Goal: Task Accomplishment & Management: Use online tool/utility

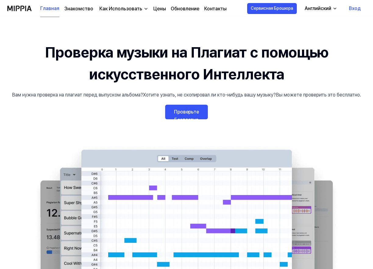
click at [197, 116] on link "Проверьте Бесплатно" at bounding box center [186, 112] width 43 height 15
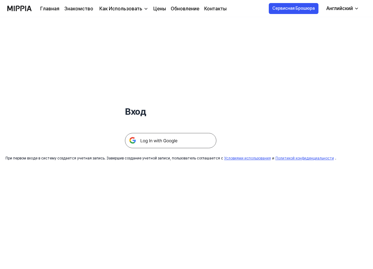
click at [168, 141] on img at bounding box center [170, 140] width 91 height 15
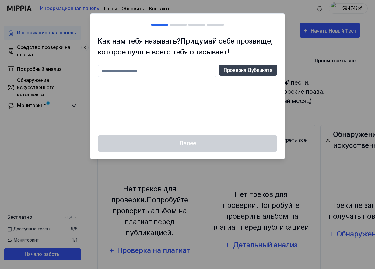
click at [135, 72] on input "text" at bounding box center [157, 71] width 119 height 12
type input "*********"
click at [249, 72] on ya-tr-span "Проверка Дубликата" at bounding box center [248, 70] width 49 height 7
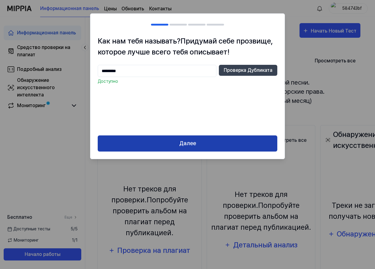
click at [203, 148] on button "Далее" at bounding box center [188, 143] width 180 height 16
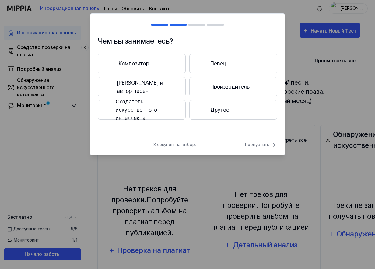
click at [216, 115] on button "Другое" at bounding box center [233, 109] width 88 height 19
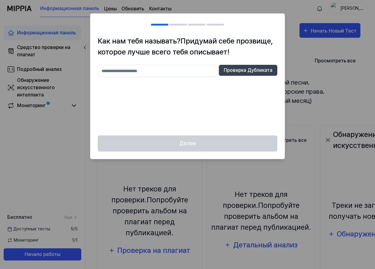
click at [168, 73] on input "text" at bounding box center [157, 71] width 119 height 12
type input "*********"
click at [238, 72] on ya-tr-span "Проверка Дубликата" at bounding box center [248, 70] width 49 height 7
click at [134, 72] on input "*********" at bounding box center [157, 71] width 119 height 12
click at [235, 145] on div "Далее" at bounding box center [187, 146] width 194 height 23
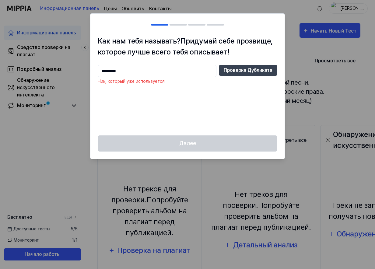
click at [310, 10] on div at bounding box center [187, 134] width 375 height 269
click at [351, 7] on div at bounding box center [187, 134] width 375 height 269
click at [311, 32] on div at bounding box center [187, 134] width 375 height 269
click at [135, 72] on input "text" at bounding box center [157, 71] width 119 height 12
type input "*"
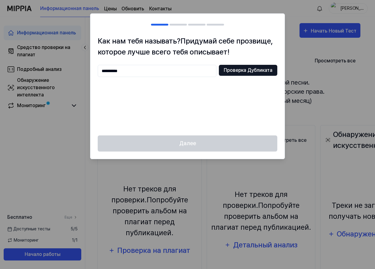
type input "**********"
click at [245, 72] on ya-tr-span "Проверка Дубликата" at bounding box center [248, 70] width 49 height 7
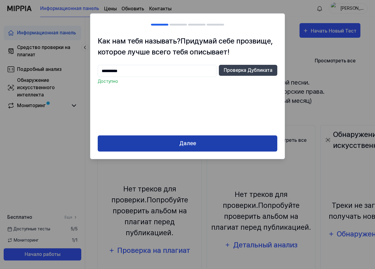
click at [205, 148] on button "Далее" at bounding box center [188, 143] width 180 height 16
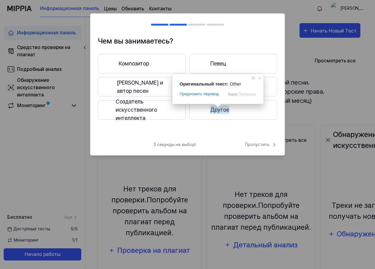
click at [218, 114] on ya-tr-span "Другое" at bounding box center [219, 110] width 19 height 8
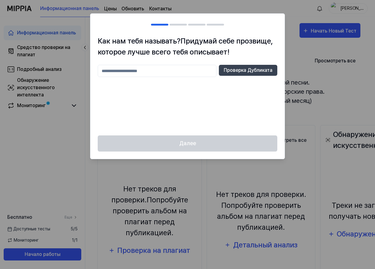
click at [149, 74] on input "text" at bounding box center [157, 71] width 119 height 12
type input "*********"
click at [258, 73] on ya-tr-span "Проверка Дубликата" at bounding box center [248, 70] width 49 height 7
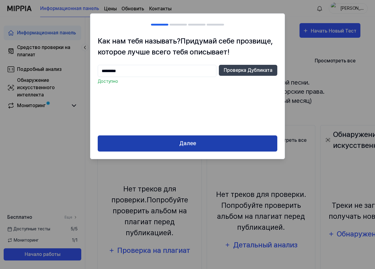
click at [198, 147] on button "Далее" at bounding box center [188, 143] width 180 height 16
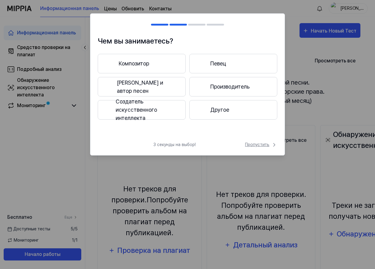
click at [261, 146] on ya-tr-span "Пропустить" at bounding box center [257, 145] width 24 height 6
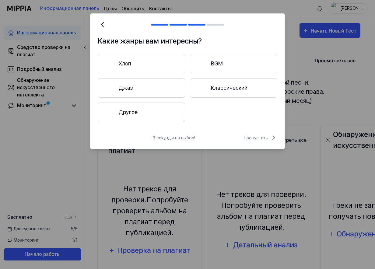
click at [256, 139] on ya-tr-span "Пропустить" at bounding box center [256, 138] width 24 height 6
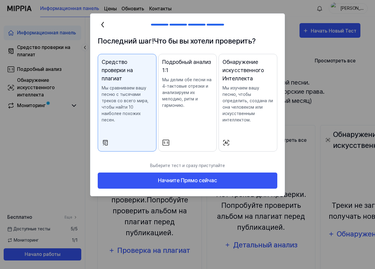
click at [140, 123] on p "Мы сравниваем вашу песню с тысячами треков со всего мира, чтобы найти 10 наибол…" at bounding box center [127, 104] width 51 height 38
click at [103, 142] on icon at bounding box center [105, 142] width 7 height 7
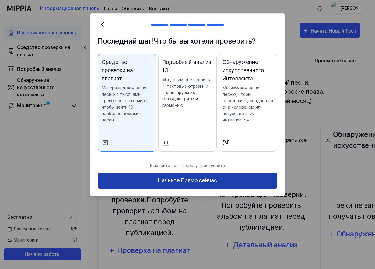
click at [155, 180] on button "Начните Прямо сейчас" at bounding box center [188, 181] width 180 height 16
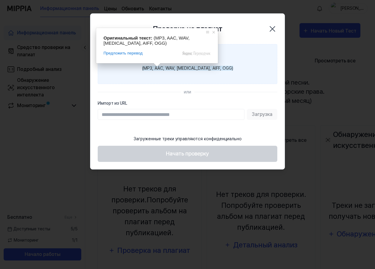
click at [160, 70] on ya-tr-span "(MP3, AAC, WAV, [MEDICAL_DATA], AIFF, OGG)" at bounding box center [187, 68] width 91 height 5
click at [0, 0] on input "Отправить файл (MP3, AAC, WAV, [MEDICAL_DATA], AIFF, OGG)" at bounding box center [0, 0] width 0 height 0
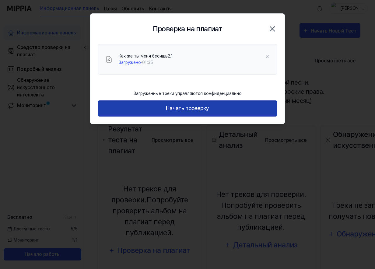
click at [184, 111] on ya-tr-span "Начать проверку" at bounding box center [187, 108] width 43 height 9
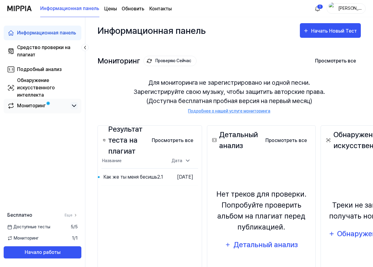
click at [74, 105] on icon at bounding box center [73, 105] width 7 height 7
click at [72, 106] on icon at bounding box center [73, 105] width 7 height 7
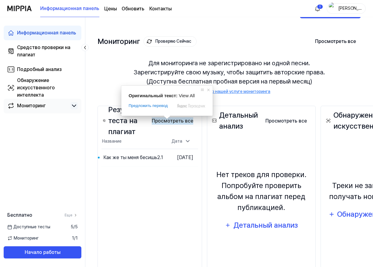
scroll to position [30, 0]
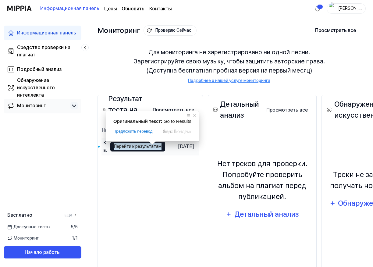
click at [139, 149] on ya-tr-span "Перейти к результатам" at bounding box center [137, 146] width 47 height 7
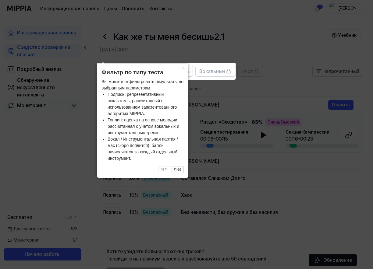
click at [246, 89] on icon at bounding box center [187, 134] width 375 height 269
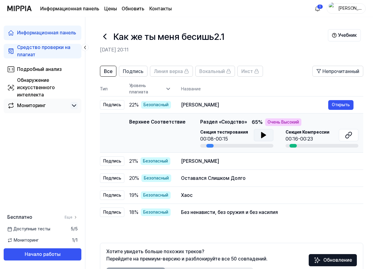
click at [263, 136] on icon at bounding box center [263, 134] width 4 height 5
click at [267, 135] on button at bounding box center [263, 135] width 19 height 12
click at [262, 137] on icon at bounding box center [261, 135] width 1 height 5
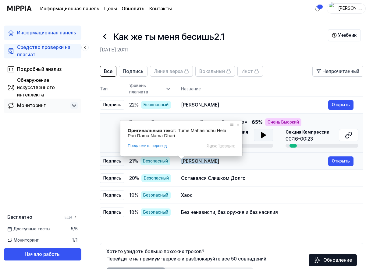
click at [219, 161] on ya-tr-span "[PERSON_NAME]" at bounding box center [200, 161] width 38 height 6
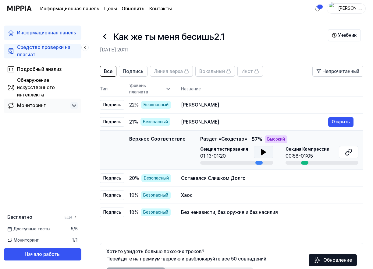
click at [265, 153] on icon at bounding box center [263, 152] width 7 height 7
click at [202, 181] on div "Оставался Слишком Долго" at bounding box center [254, 178] width 147 height 7
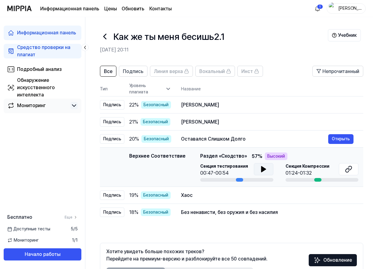
click at [265, 171] on icon at bounding box center [263, 169] width 7 height 7
click at [265, 171] on icon at bounding box center [264, 169] width 1 height 5
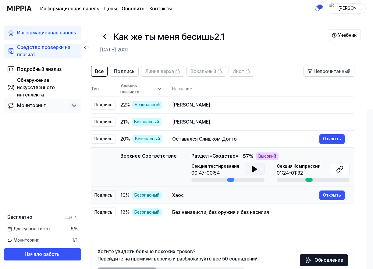
drag, startPoint x: 346, startPoint y: 169, endPoint x: 332, endPoint y: 188, distance: 23.4
click at [336, 188] on tbody "Подпись 22 % Безопасный Вато Карти Анкхо Открыть Подпись 21 % Безопасный Туме М…" at bounding box center [222, 158] width 263 height 124
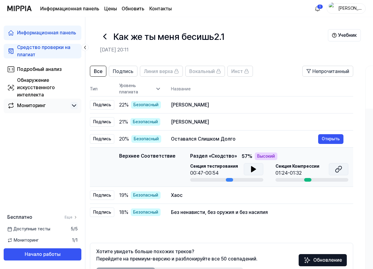
click at [335, 171] on icon at bounding box center [338, 169] width 7 height 7
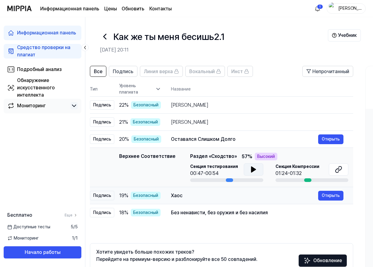
click at [223, 198] on div "Хаос" at bounding box center [244, 195] width 147 height 7
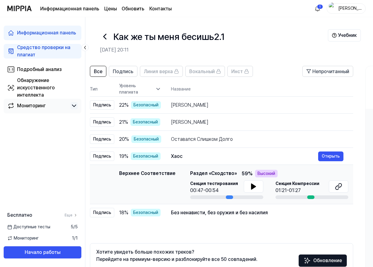
click at [128, 91] on ya-tr-span "Уровень плагиата" at bounding box center [136, 88] width 35 height 13
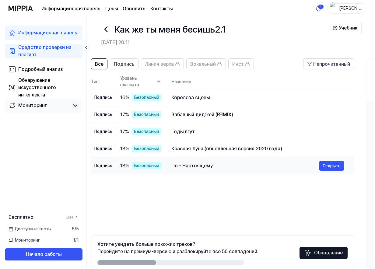
scroll to position [0, 0]
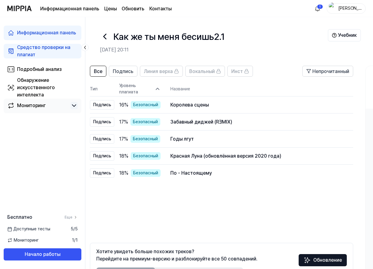
click at [107, 198] on div "Все Подпись Линия верха Вокальный Инст Непрочитанный All Signature Topline Voca…" at bounding box center [221, 180] width 263 height 229
click at [98, 75] on span "Все" at bounding box center [98, 71] width 9 height 7
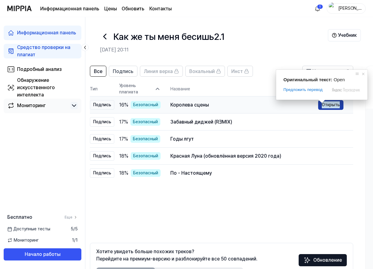
click at [324, 103] on span at bounding box center [321, 102] width 8 height 4
click at [326, 105] on ya-tr-span "Открыть" at bounding box center [330, 104] width 18 height 7
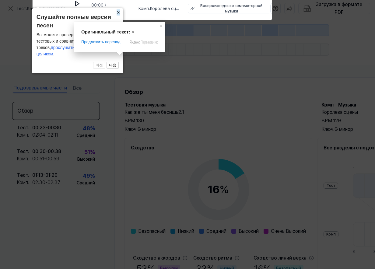
click at [119, 16] on ya-tr-span "×" at bounding box center [118, 12] width 3 height 6
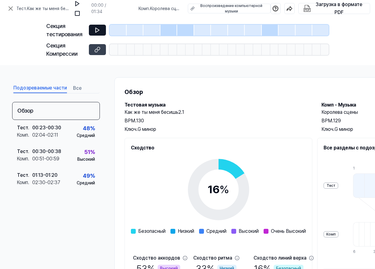
click at [95, 31] on icon at bounding box center [97, 30] width 6 height 6
click at [100, 53] on button at bounding box center [97, 49] width 17 height 11
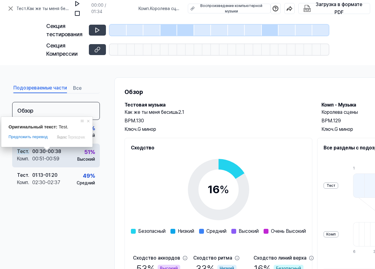
click at [29, 152] on ya-tr-span "." at bounding box center [28, 152] width 1 height 6
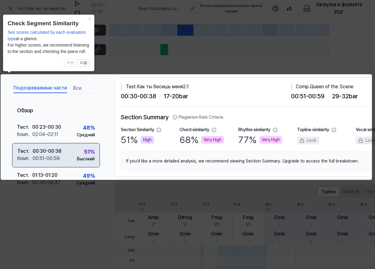
scroll to position [0, 111]
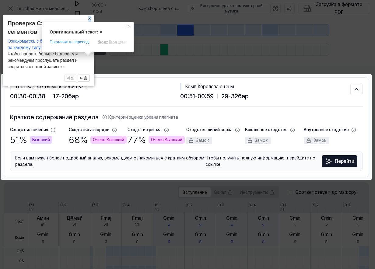
click at [88, 19] on ya-tr-span "×" at bounding box center [89, 19] width 3 height 6
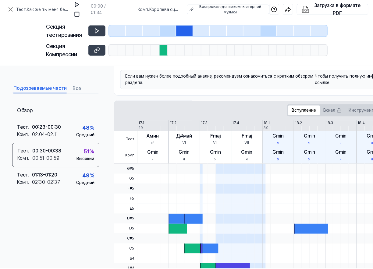
scroll to position [0, 0]
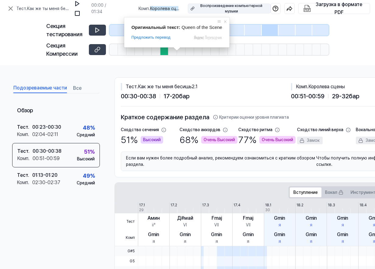
click at [224, 8] on div "Воспроизведение компьютерной музыки" at bounding box center [231, 8] width 70 height 11
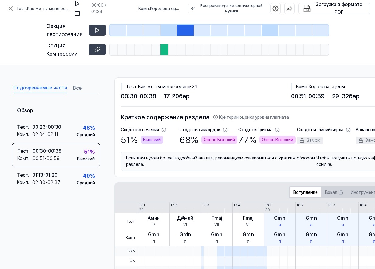
click at [321, 94] on span "00:51 - 00:59" at bounding box center [307, 96] width 33 height 9
click at [308, 87] on body "Тест . Как же ты меня бесишь2.1 00:00 / 01:34 Комп . Королева сцены Воспроизвед…" at bounding box center [187, 134] width 375 height 269
click at [292, 86] on div "Комп . Королева сцены" at bounding box center [376, 86] width 170 height 7
click at [308, 86] on body "Тест . Как же ты меня бесишь2.1 00:00 / 01:34 Комп . Королева сцены Воспроизвед…" at bounding box center [187, 134] width 375 height 269
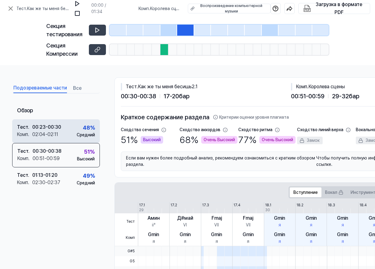
click at [48, 128] on div "00:23 - 00:30" at bounding box center [46, 127] width 29 height 7
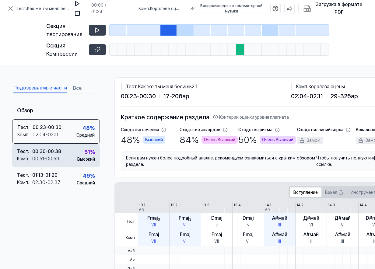
click at [44, 164] on div "Тест . 00:30 - 00:38 Комп . 00:51 - 00:59 51 % Высокий" at bounding box center [56, 156] width 88 height 24
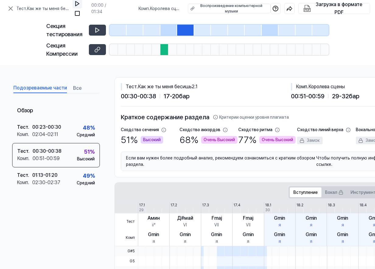
click at [79, 4] on img at bounding box center [77, 4] width 6 height 6
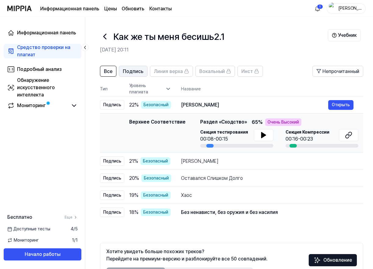
click at [139, 70] on ya-tr-span "Подпись" at bounding box center [133, 71] width 21 height 6
click at [130, 72] on ya-tr-span "Подпись" at bounding box center [133, 71] width 21 height 6
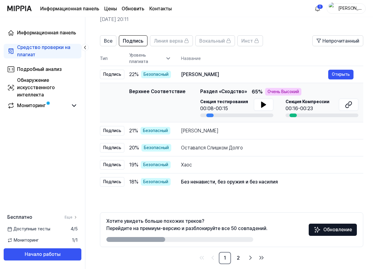
drag, startPoint x: 164, startPoint y: 239, endPoint x: 258, endPoint y: 239, distance: 94.1
click at [258, 239] on div "Хотите увидеть больше похожих треков? Перейдите на премиум-версию и разблокируй…" at bounding box center [186, 230] width 161 height 24
click at [243, 242] on div "Хотите увидеть больше похожих треков? Перейдите на премиум-версию и разблокируй…" at bounding box center [231, 229] width 263 height 35
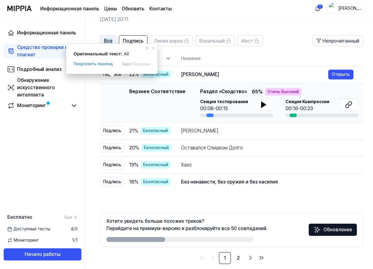
click at [111, 39] on ya-tr-span "Все" at bounding box center [108, 41] width 9 height 6
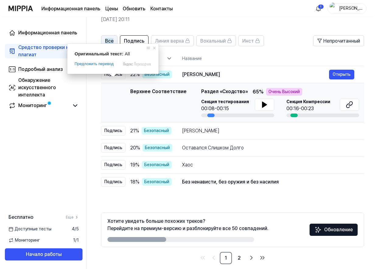
scroll to position [0, 0]
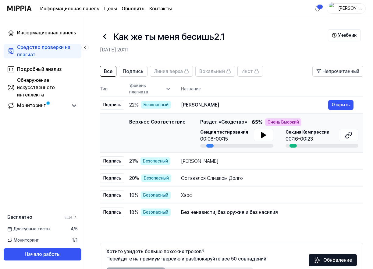
click at [105, 37] on icon at bounding box center [105, 37] width 10 height 10
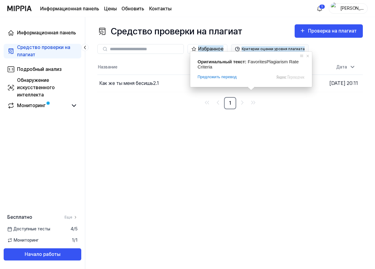
click at [252, 48] on ya-tr-span "Критерии оценки уровня плагиата" at bounding box center [273, 48] width 63 height 5
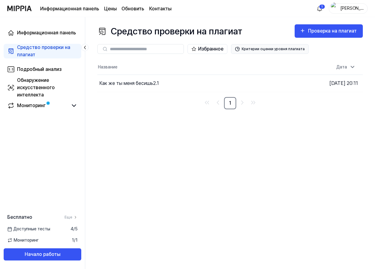
click at [305, 48] on button "Критерии оценки уровня плагиата" at bounding box center [270, 49] width 78 height 10
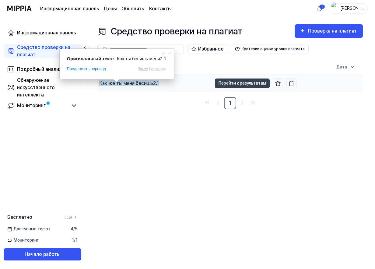
click at [115, 85] on ya-tr-span "Как же ты меня бесишь2.1" at bounding box center [129, 83] width 60 height 6
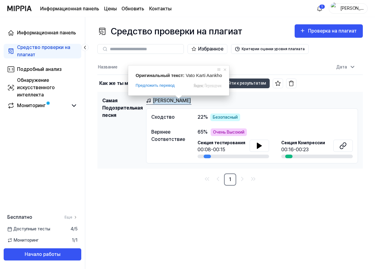
click at [157, 100] on ya-tr-span "[PERSON_NAME]" at bounding box center [172, 100] width 38 height 7
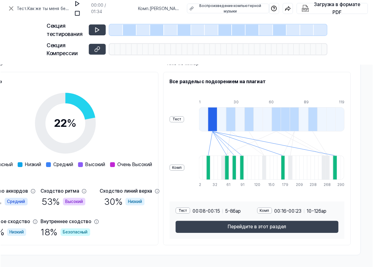
scroll to position [68, 156]
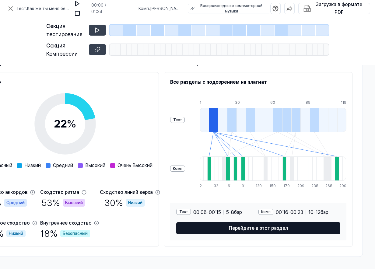
click at [250, 226] on ya-tr-span "Перейдите в этот раздел" at bounding box center [258, 228] width 59 height 7
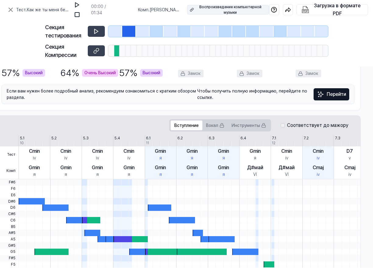
scroll to position [68, 119]
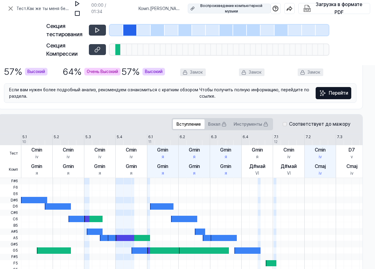
click at [227, 8] on div "Воспроизведение компьютерной музыки" at bounding box center [231, 8] width 70 height 11
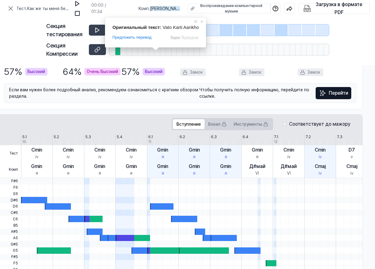
click at [154, 9] on ya-tr-span "[PERSON_NAME]" at bounding box center [159, 11] width 41 height 11
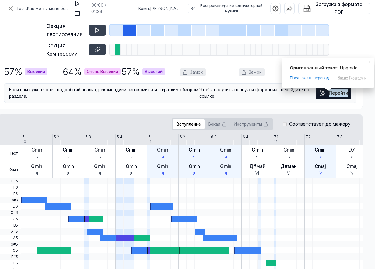
click at [342, 94] on ya-tr-span "Перейти" at bounding box center [338, 92] width 19 height 7
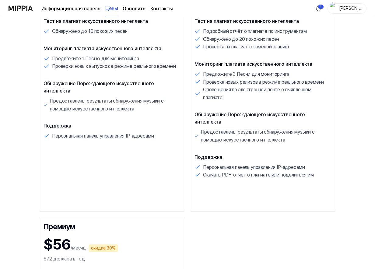
scroll to position [30, 0]
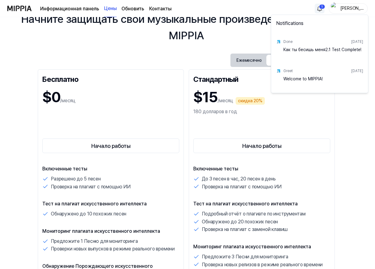
click at [319, 5] on html "Информационная панель Цены Обновить Контакты 1 [PERSON_NAME]-[PERSON_NAME] защи…" at bounding box center [187, 104] width 375 height 269
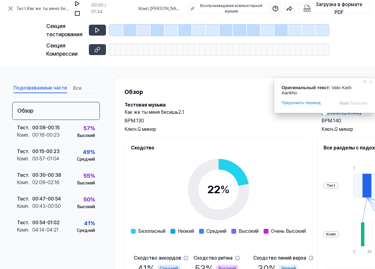
drag, startPoint x: 362, startPoint y: 111, endPoint x: 323, endPoint y: 115, distance: 39.1
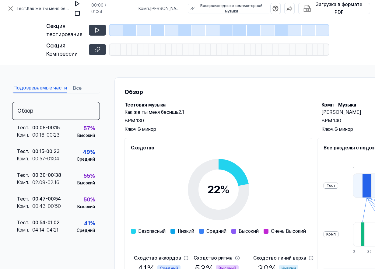
copy ya-tr-span "[PERSON_NAME]"
click at [331, 112] on ya-tr-span "[PERSON_NAME]" at bounding box center [341, 112] width 40 height 6
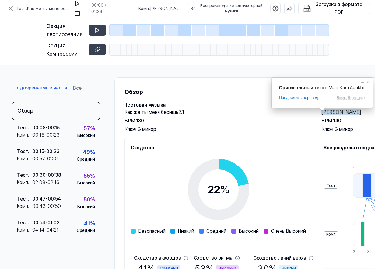
click at [324, 111] on body "Тест . Как же ты меня бесишь2.1 00:00 / 01:34 Комп . Вато Карти Аанкхо Воспроиз…" at bounding box center [187, 134] width 375 height 269
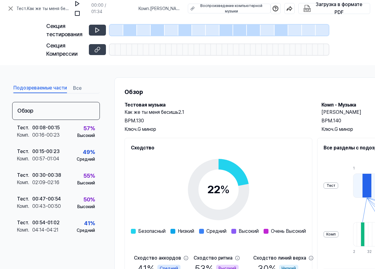
click at [324, 111] on ya-tr-span "[PERSON_NAME]" at bounding box center [341, 112] width 40 height 6
click at [312, 121] on div "[PERSON_NAME] музыка Как же ты меня бесишь2.1 BPM. 130 Ключ. G минор Комп - Муз…" at bounding box center [315, 117] width 382 height 32
click at [328, 114] on ya-tr-span "[PERSON_NAME]" at bounding box center [341, 112] width 40 height 6
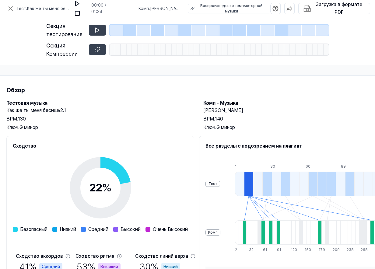
scroll to position [0, 118]
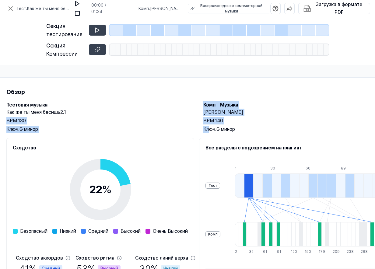
drag, startPoint x: 130, startPoint y: 114, endPoint x: 210, endPoint y: 128, distance: 80.8
click at [210, 128] on div "[PERSON_NAME] музыка Как же ты меня бесишь2.1 BPM. 130 Ключ. G минор Комп - Муз…" at bounding box center [197, 117] width 382 height 32
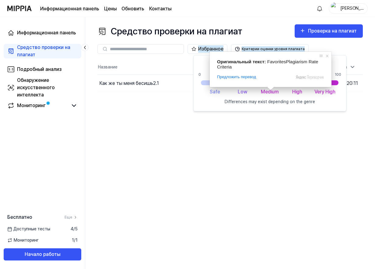
drag, startPoint x: 270, startPoint y: 50, endPoint x: 270, endPoint y: 57, distance: 7.0
click at [270, 57] on body "Информационная панель Цены Обновить Контакты [PERSON_NAME]-Мари Информационная …" at bounding box center [187, 134] width 375 height 269
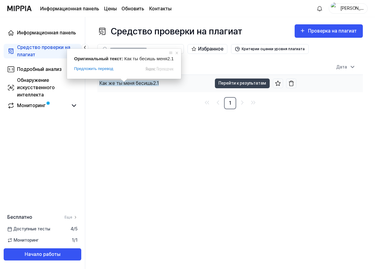
click at [123, 86] on ya-tr-span "Как же ты меня бесишь2.1" at bounding box center [129, 83] width 60 height 6
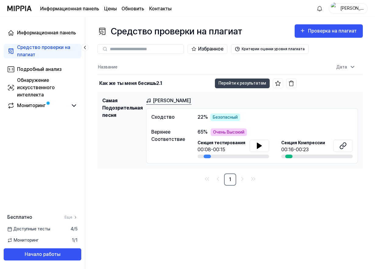
click at [222, 135] on ya-tr-span "Очень Высокий" at bounding box center [228, 132] width 31 height 6
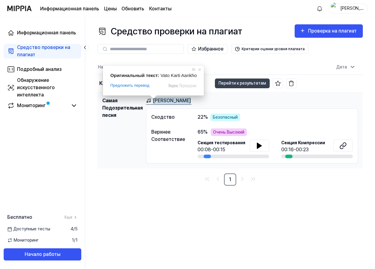
click at [158, 101] on ya-tr-span "[PERSON_NAME]" at bounding box center [172, 100] width 38 height 7
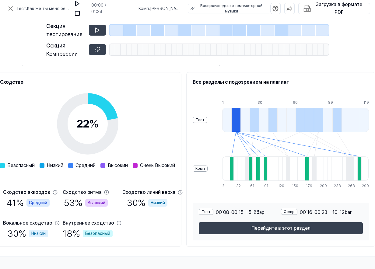
scroll to position [68, 156]
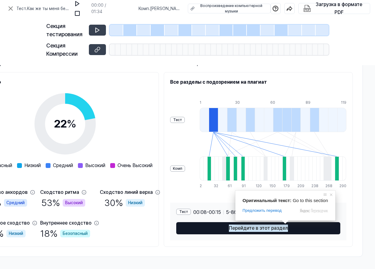
click at [284, 229] on ya-tr-span "Перейдите в этот раздел" at bounding box center [258, 228] width 59 height 7
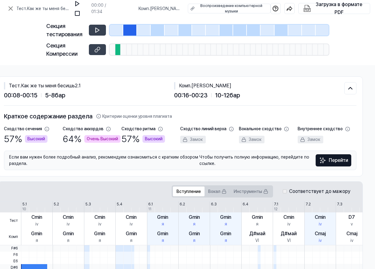
scroll to position [0, 119]
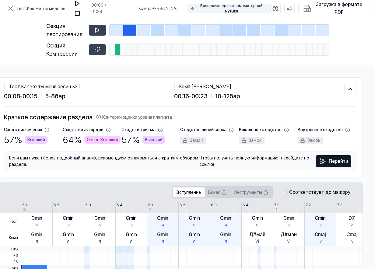
click at [226, 10] on div "Воспроизведение компьютерной музыки" at bounding box center [231, 8] width 70 height 11
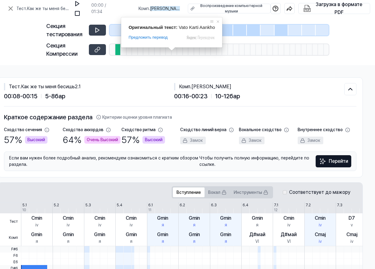
click at [162, 7] on ya-tr-span "[PERSON_NAME]" at bounding box center [159, 11] width 41 height 11
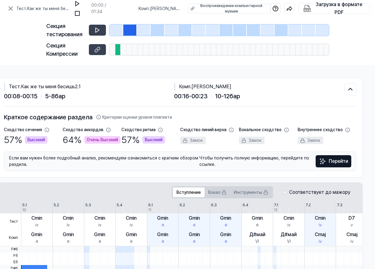
click at [162, 7] on ya-tr-span "[PERSON_NAME]" at bounding box center [159, 11] width 41 height 11
click at [161, 8] on ya-tr-span "[PERSON_NAME]" at bounding box center [159, 11] width 41 height 11
click at [277, 11] on img at bounding box center [275, 8] width 6 height 6
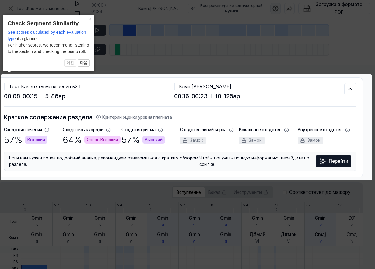
scroll to position [0, 111]
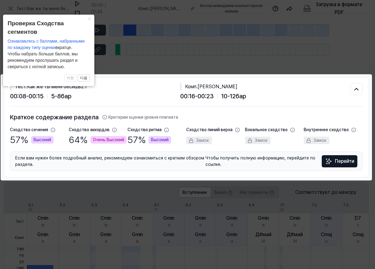
click at [341, 159] on ya-tr-span "Перейти" at bounding box center [344, 161] width 19 height 7
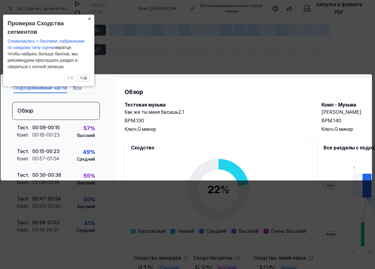
click at [89, 19] on ya-tr-span "×" at bounding box center [89, 19] width 3 height 6
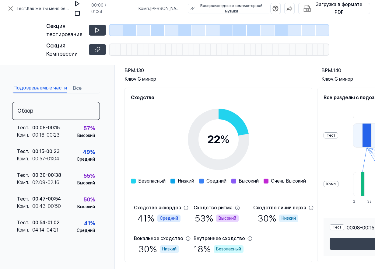
scroll to position [61, 0]
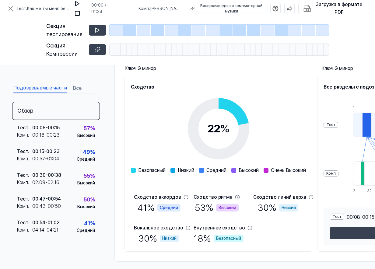
click at [244, 111] on circle at bounding box center [218, 128] width 51 height 51
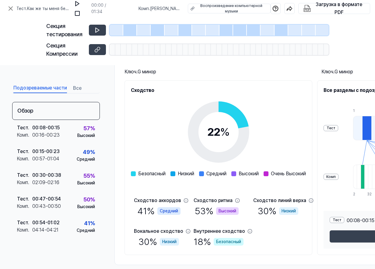
scroll to position [68, 0]
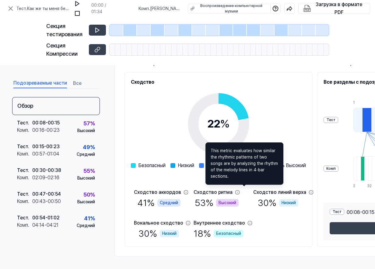
click at [240, 190] on icon at bounding box center [237, 192] width 5 height 5
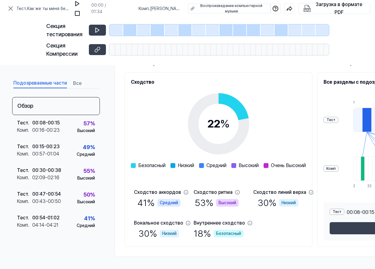
click at [240, 190] on icon at bounding box center [237, 192] width 5 height 5
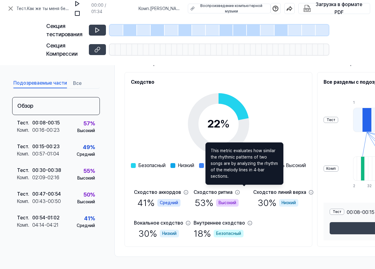
click at [240, 190] on icon at bounding box center [237, 192] width 5 height 5
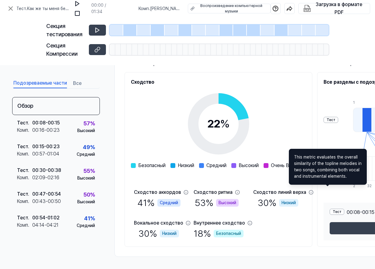
click at [314, 191] on icon at bounding box center [311, 192] width 5 height 5
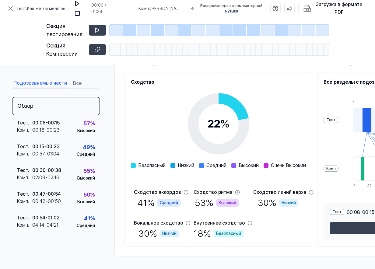
click at [314, 191] on icon at bounding box center [311, 192] width 5 height 5
click at [252, 221] on icon at bounding box center [249, 223] width 5 height 5
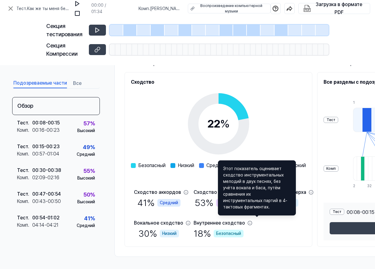
click at [252, 221] on icon at bounding box center [249, 223] width 5 height 5
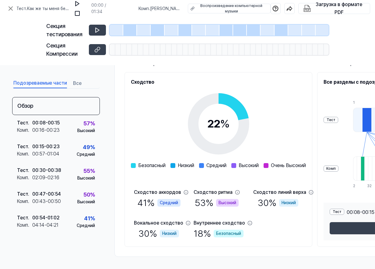
click at [237, 102] on circle at bounding box center [218, 124] width 51 height 51
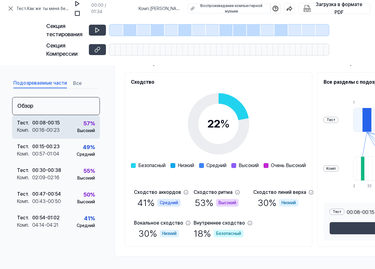
click at [50, 124] on div "00:08 - 00:15" at bounding box center [45, 122] width 27 height 7
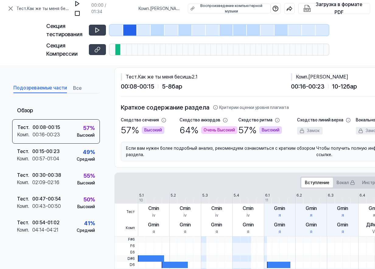
scroll to position [0, 0]
